Goal: Find contact information: Find contact information

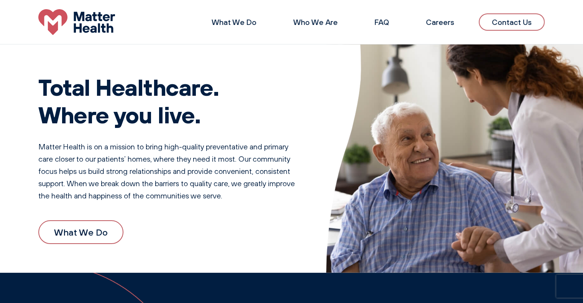
click at [495, 17] on link "Contact Us" at bounding box center [512, 21] width 66 height 17
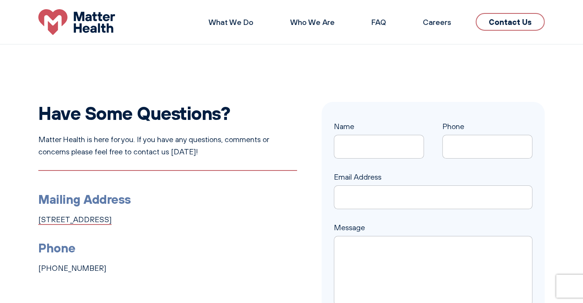
drag, startPoint x: 206, startPoint y: 219, endPoint x: 39, endPoint y: 221, distance: 166.8
click at [39, 221] on li "Mailing Address [STREET_ADDRESS]" at bounding box center [167, 207] width 259 height 36
copy link "[STREET_ADDRESS]"
click at [198, 265] on li "Phone [PHONE_NUMBER]" at bounding box center [167, 256] width 259 height 36
drag, startPoint x: 94, startPoint y: 268, endPoint x: 28, endPoint y: 270, distance: 66.0
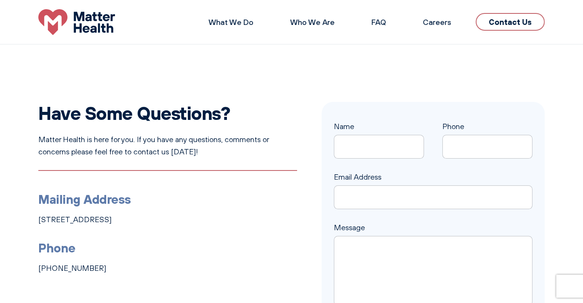
click at [28, 270] on div "Have Some Questions? Matter Health is here for you. If you have any questions, …" at bounding box center [291, 228] width 583 height 252
copy link "[PHONE_NUMBER]"
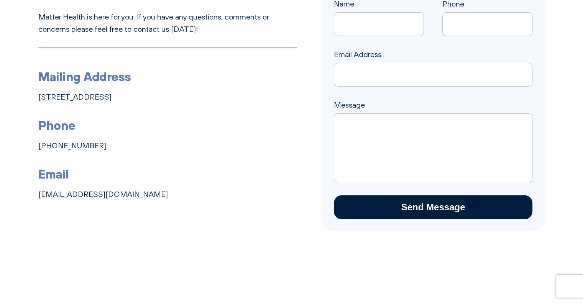
scroll to position [123, 0]
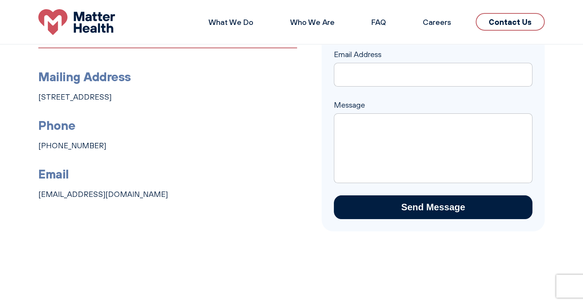
click at [185, 188] on li "Email [EMAIL_ADDRESS][DOMAIN_NAME]" at bounding box center [167, 182] width 259 height 36
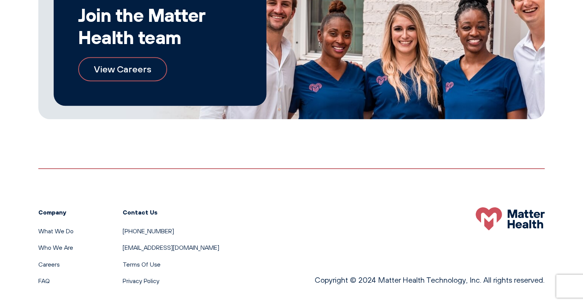
scroll to position [516, 0]
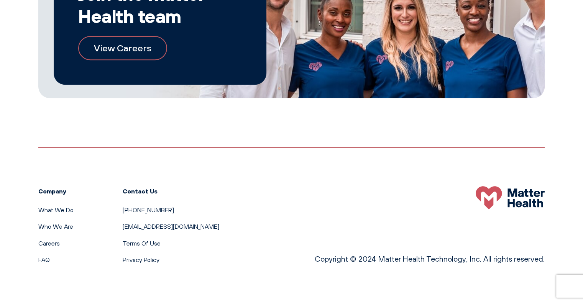
click at [46, 247] on li "Careers" at bounding box center [55, 244] width 35 height 10
click at [42, 244] on link "Careers" at bounding box center [48, 244] width 21 height 8
